Goal: Task Accomplishment & Management: Use online tool/utility

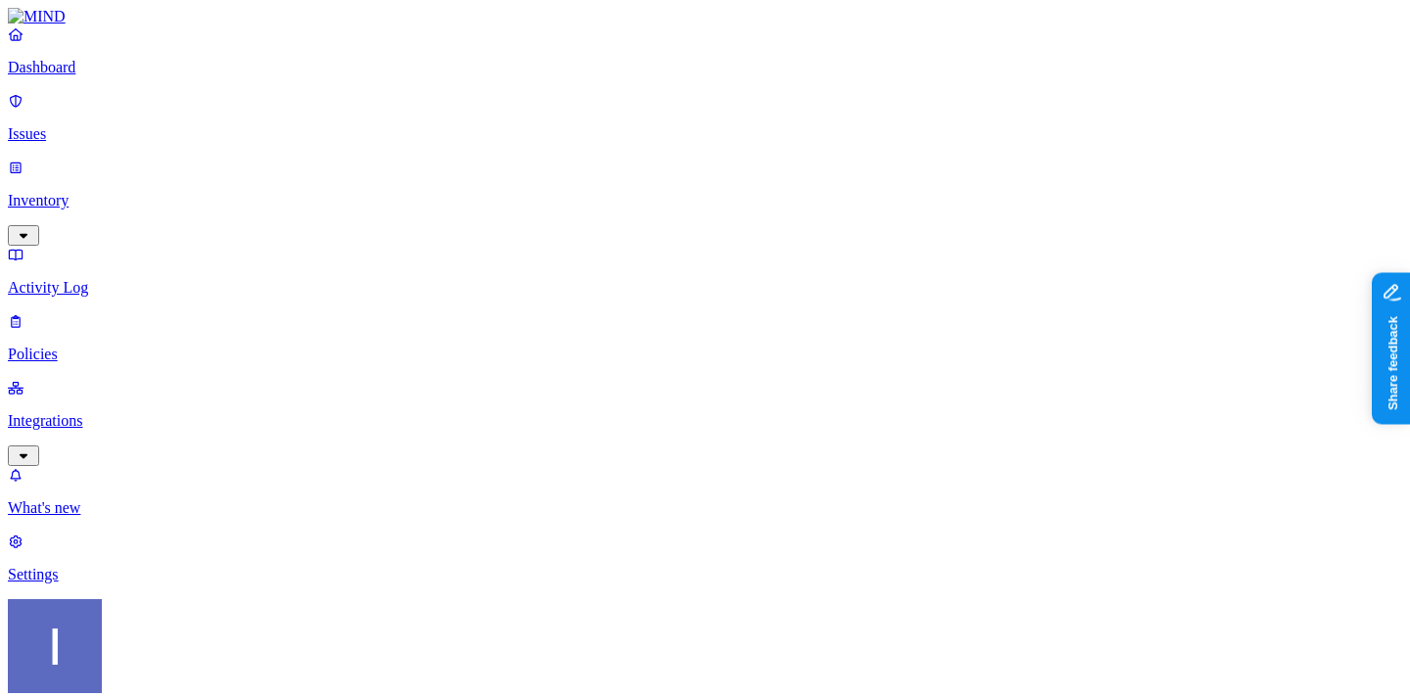
click at [170, 312] on link "Policies" at bounding box center [705, 337] width 1395 height 51
click at [190, 665] on html "Dashboard Issues Inventory Activity Log Policies Integrations What's new 1 Sett…" at bounding box center [705, 600] width 1410 height 1200
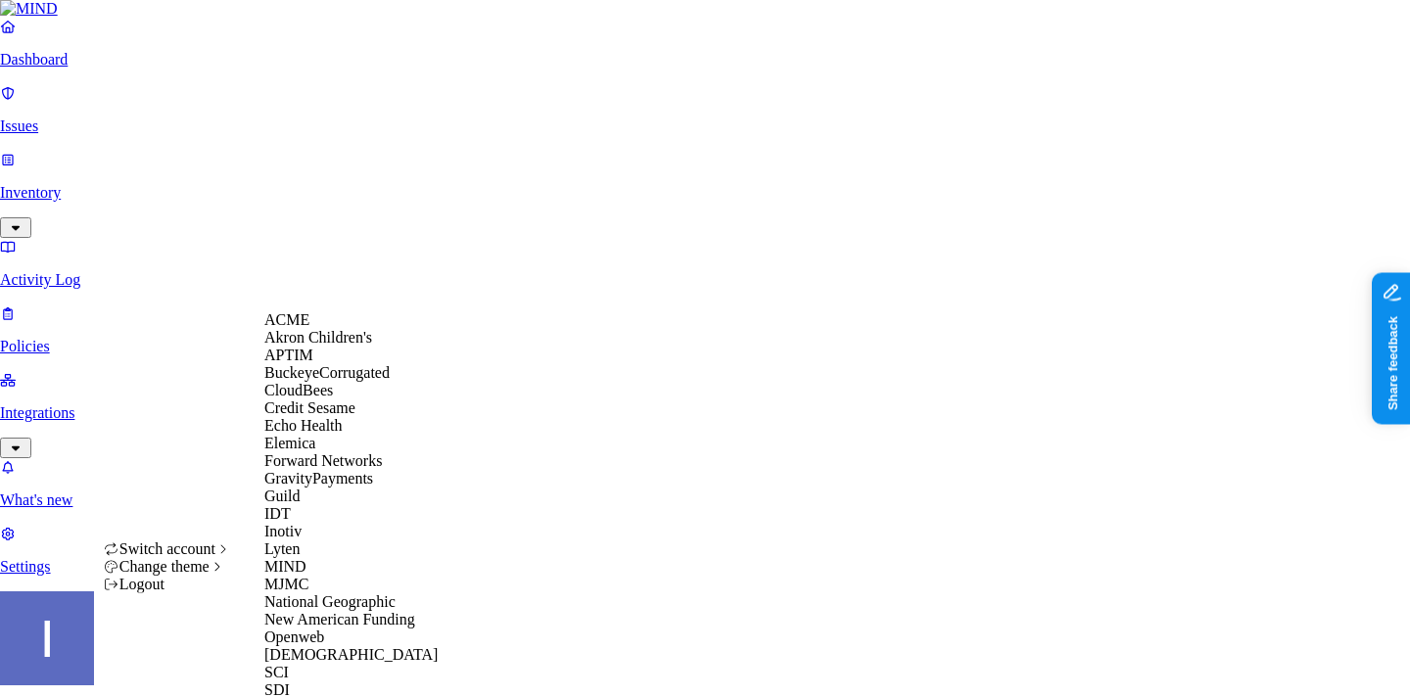
scroll to position [503, 0]
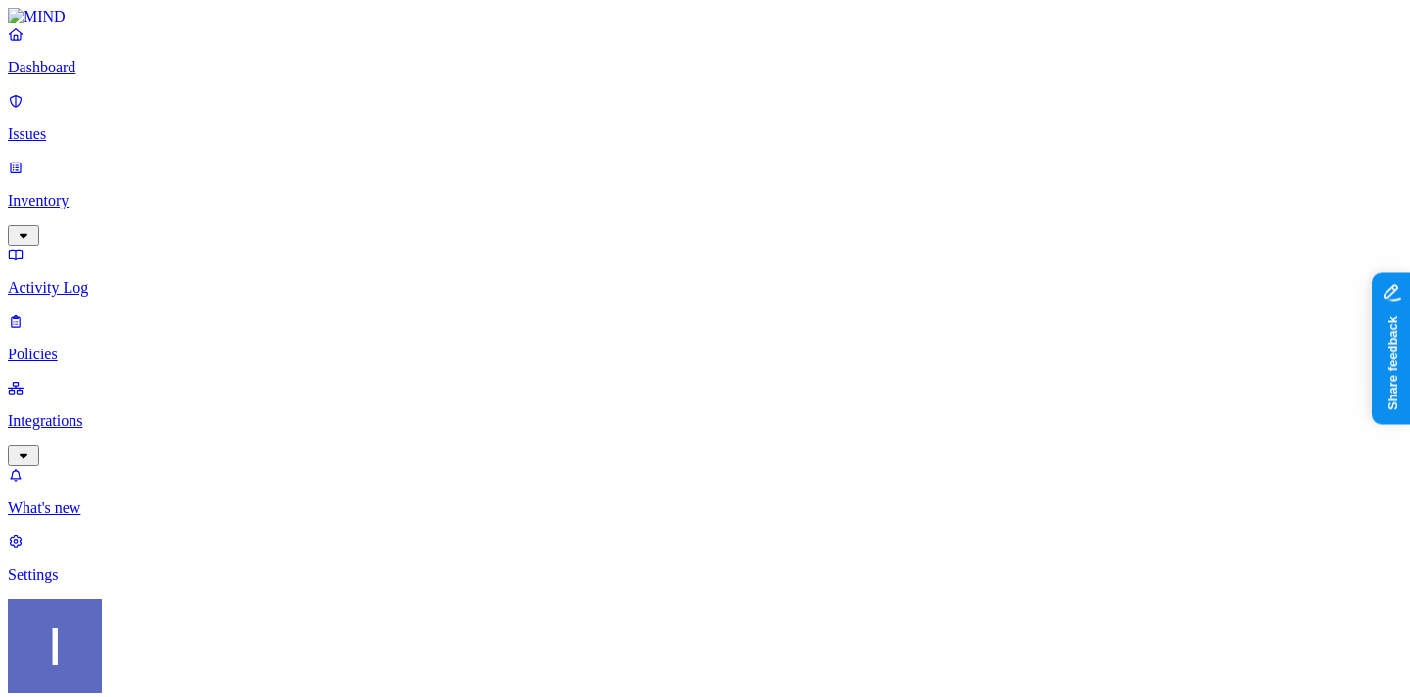
click at [152, 412] on p "Integrations" at bounding box center [705, 421] width 1395 height 18
click at [136, 566] on p "On-premise" at bounding box center [705, 575] width 1395 height 18
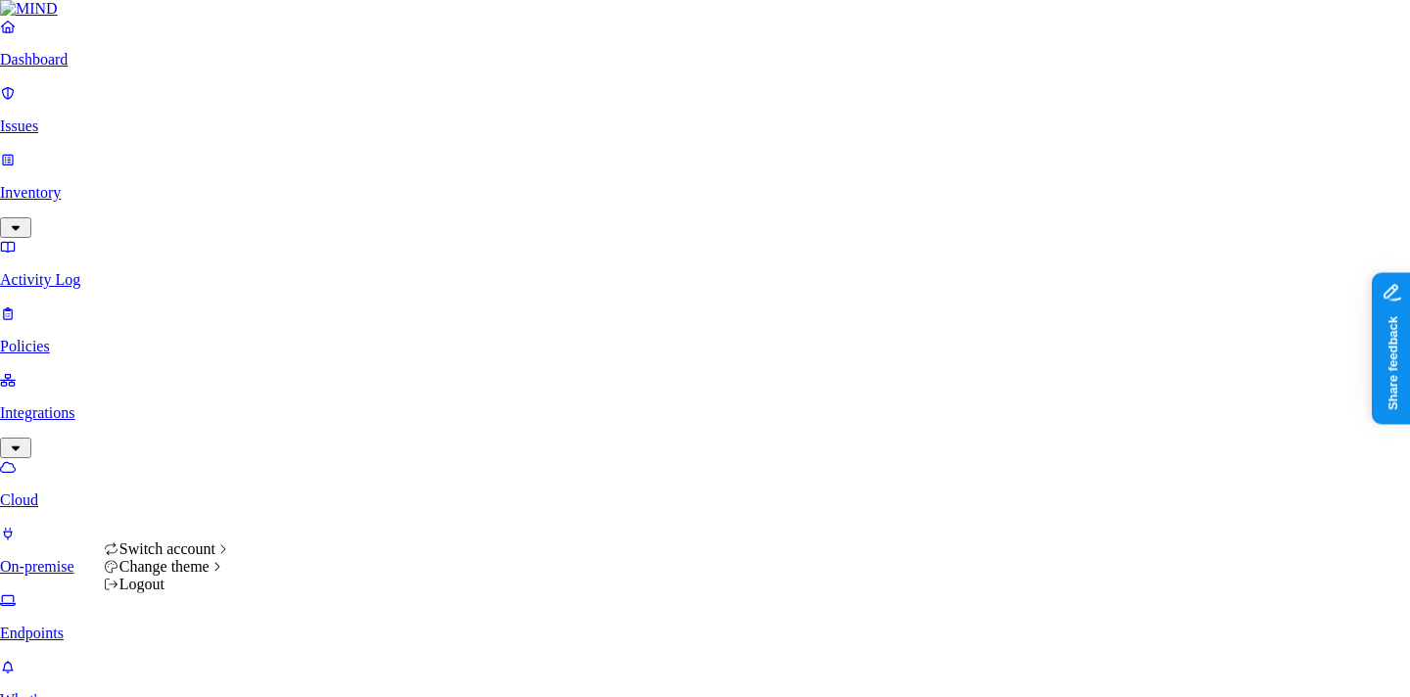
click at [181, 671] on html "Dashboard Issues Inventory Activity Log Policies Integrations Cloud On-premise …" at bounding box center [705, 619] width 1410 height 1238
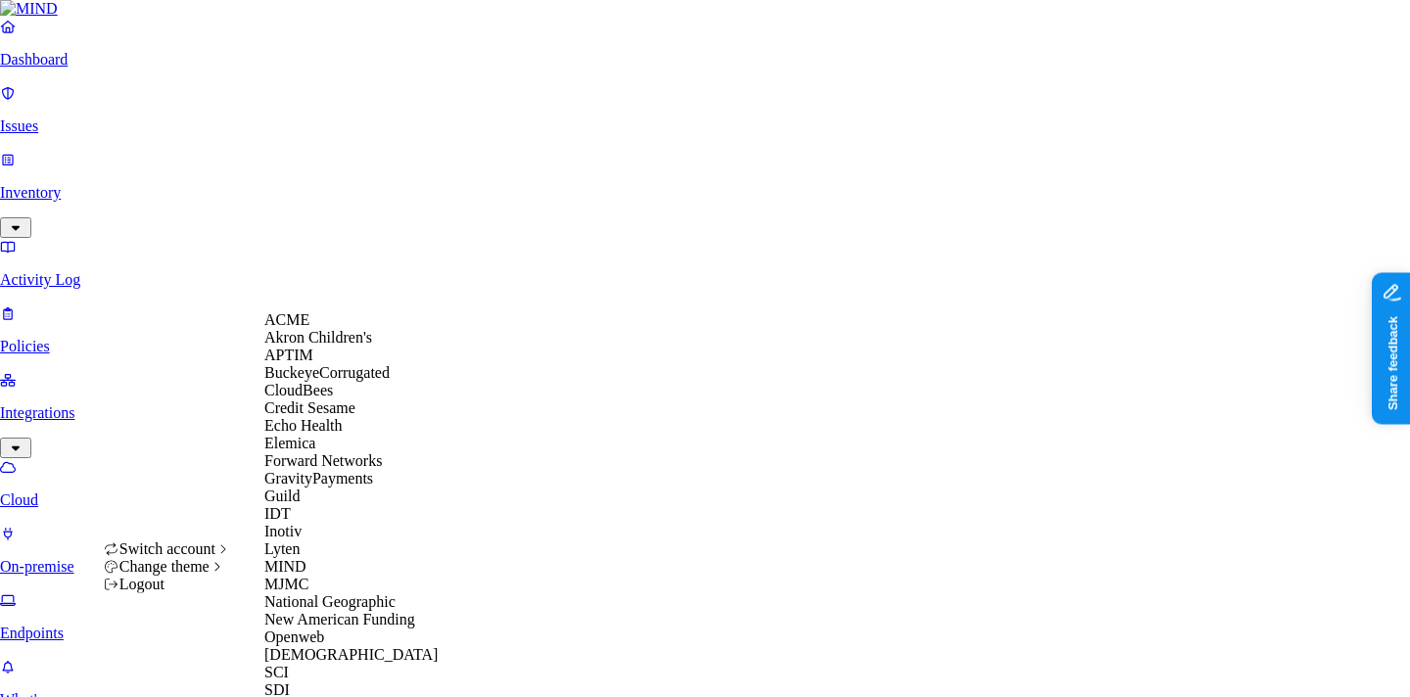
click at [297, 328] on span "ACME" at bounding box center [286, 319] width 45 height 17
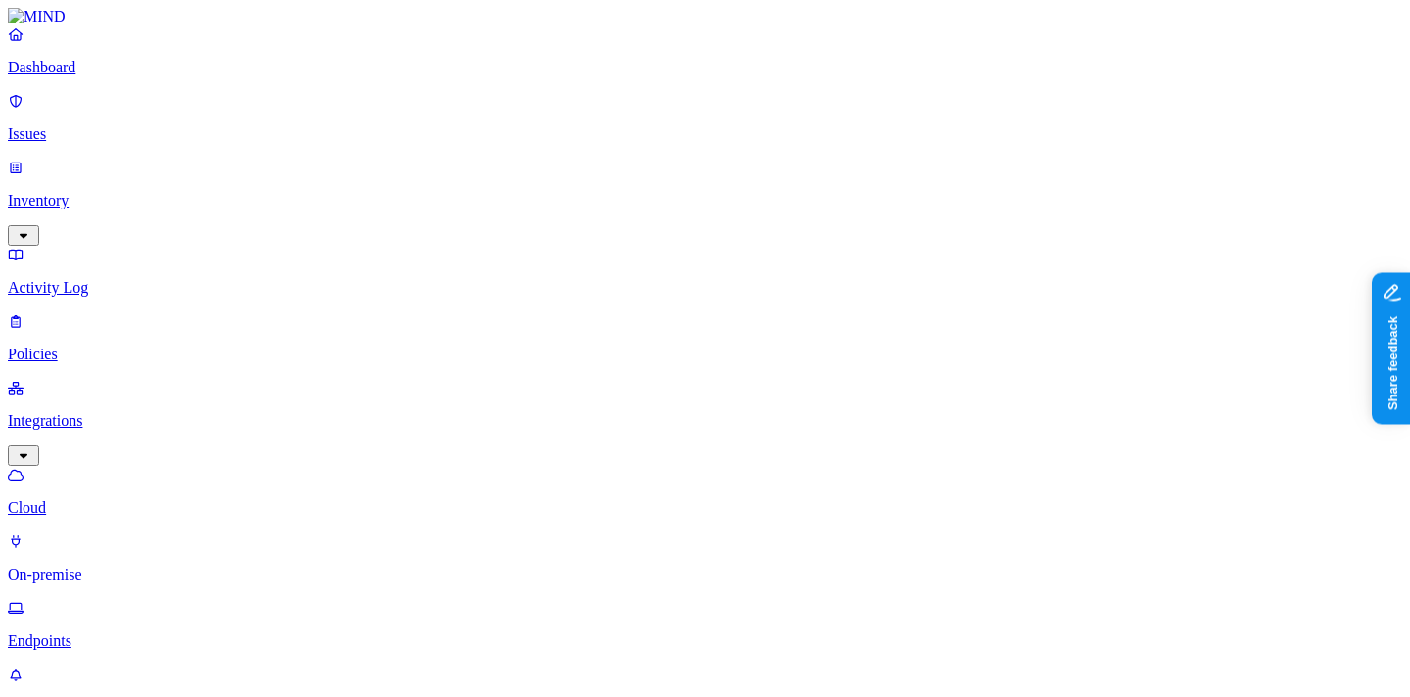
click at [120, 76] on p "Dashboard" at bounding box center [705, 68] width 1395 height 18
click at [119, 125] on p "Issues" at bounding box center [705, 134] width 1395 height 18
click at [120, 192] on p "Inventory" at bounding box center [705, 201] width 1395 height 18
click at [119, 312] on link "Users" at bounding box center [705, 337] width 1395 height 51
click at [114, 479] on p "Policies" at bounding box center [705, 488] width 1395 height 18
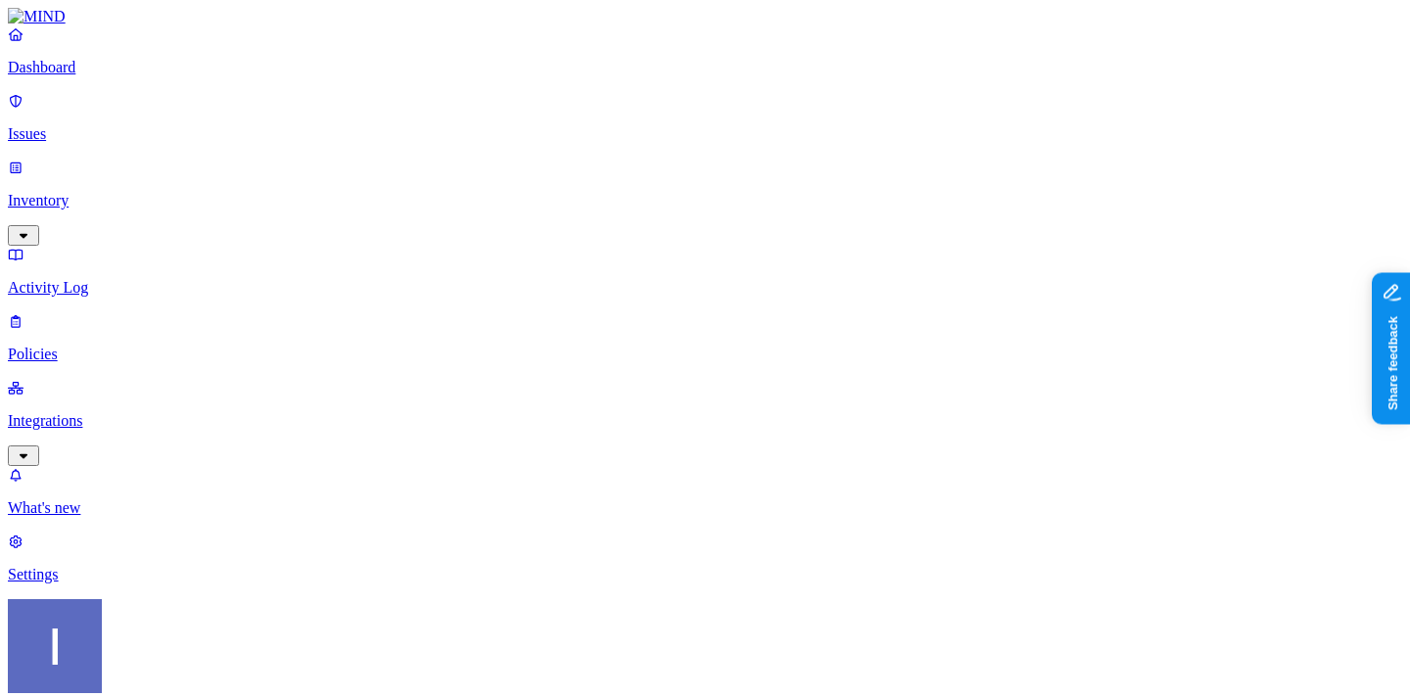
click at [124, 412] on p "Integrations" at bounding box center [705, 421] width 1395 height 18
click at [170, 566] on p "On-premise" at bounding box center [705, 575] width 1395 height 18
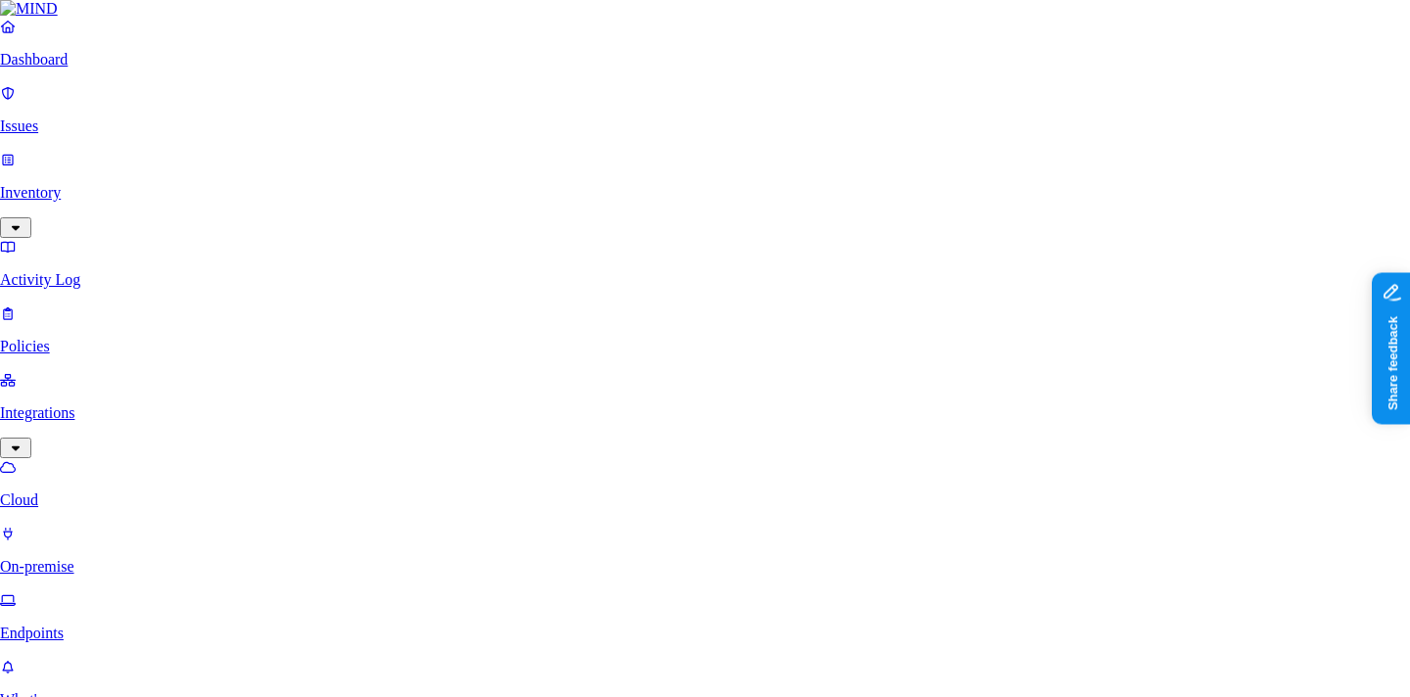
type input "test"
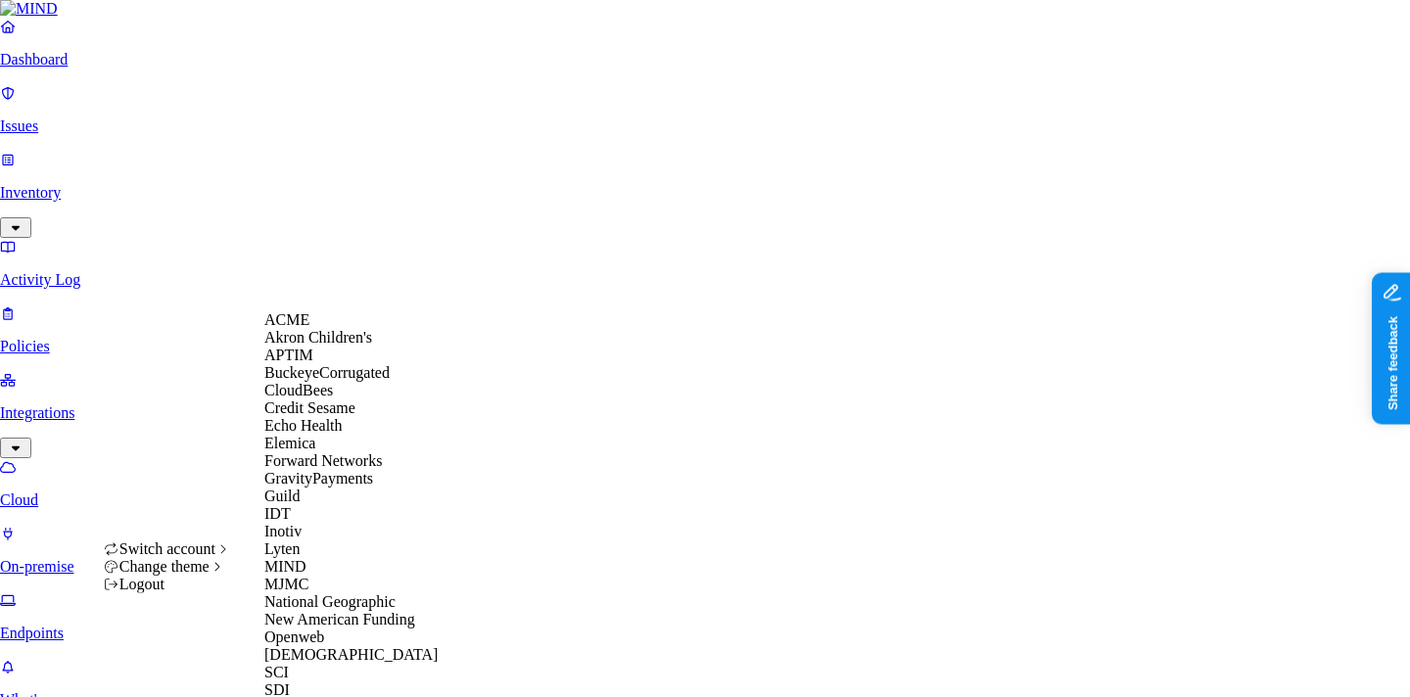
scroll to position [503, 0]
click at [351, 664] on div "SCI" at bounding box center [359, 673] width 190 height 18
